Goal: Entertainment & Leisure: Consume media (video, audio)

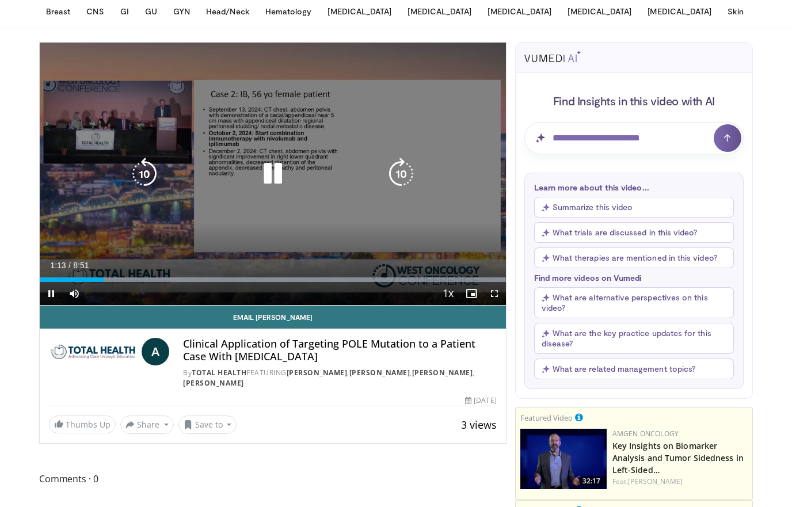
scroll to position [47, 0]
